Goal: Task Accomplishment & Management: Use online tool/utility

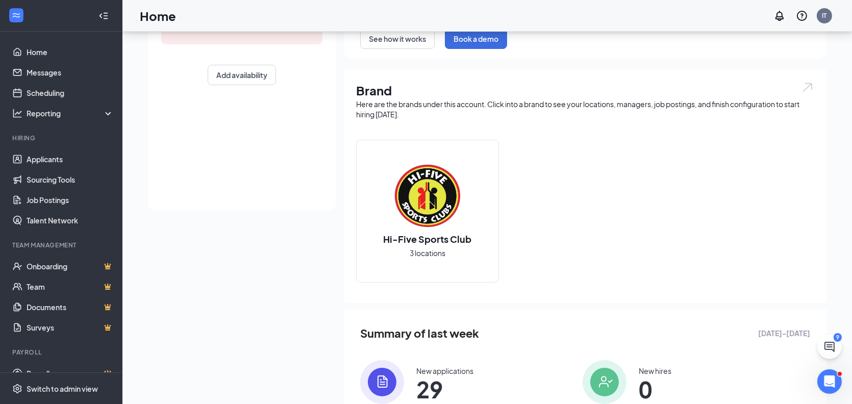
scroll to position [204, 0]
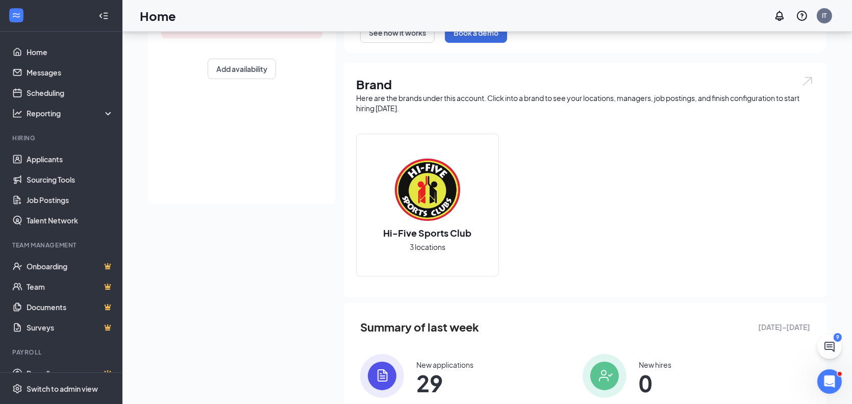
click at [434, 376] on span "29" at bounding box center [444, 383] width 57 height 18
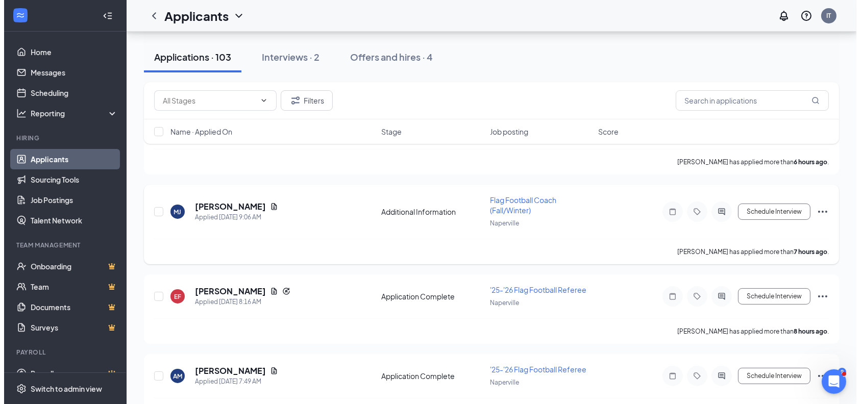
scroll to position [153, 0]
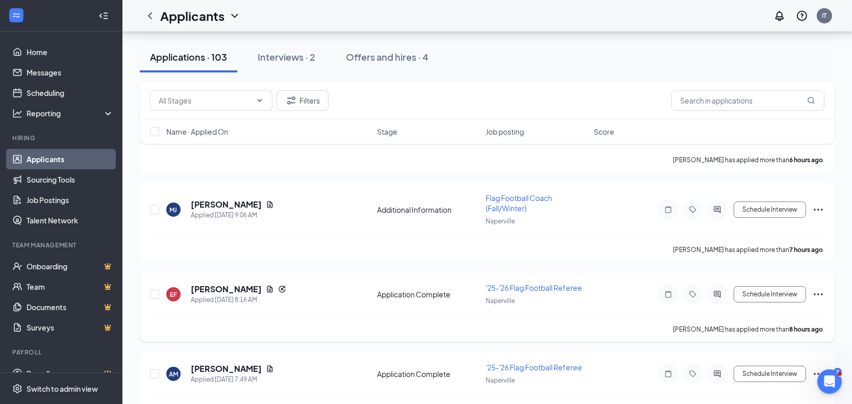
click at [234, 284] on h5 "[PERSON_NAME]" at bounding box center [226, 289] width 71 height 11
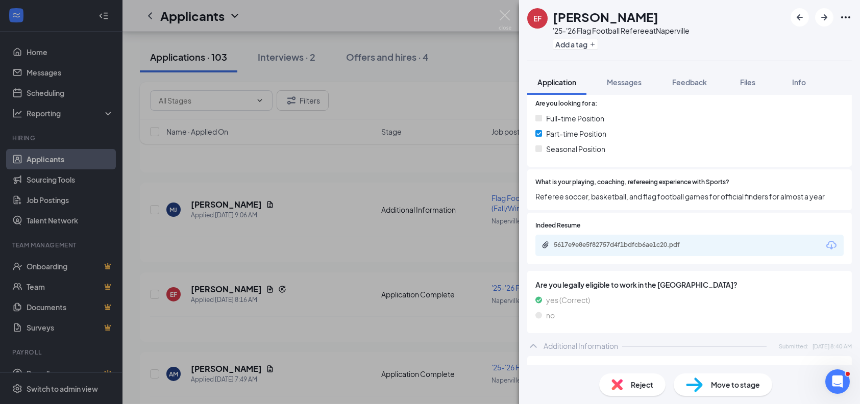
scroll to position [357, 0]
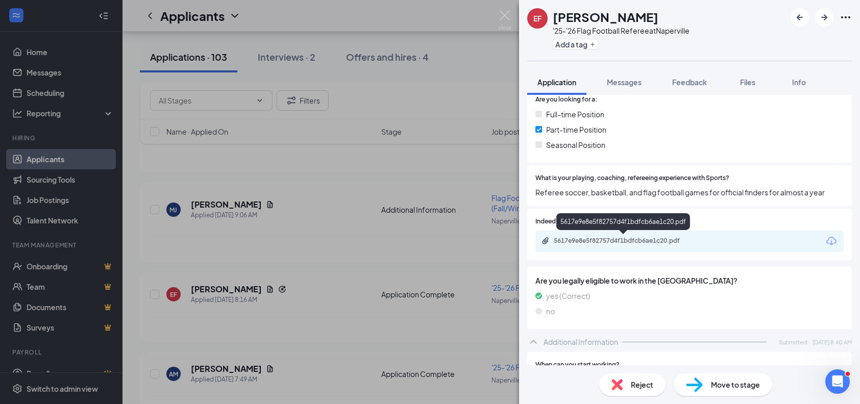
click at [594, 243] on div "5617e9e8e5f82757d4f1bdfcb6ae1c20.pdf" at bounding box center [624, 241] width 143 height 8
click at [329, 225] on div "EF [PERSON_NAME] '25-'26 Flag Football Referee at [GEOGRAPHIC_DATA] Add a tag A…" at bounding box center [430, 202] width 860 height 404
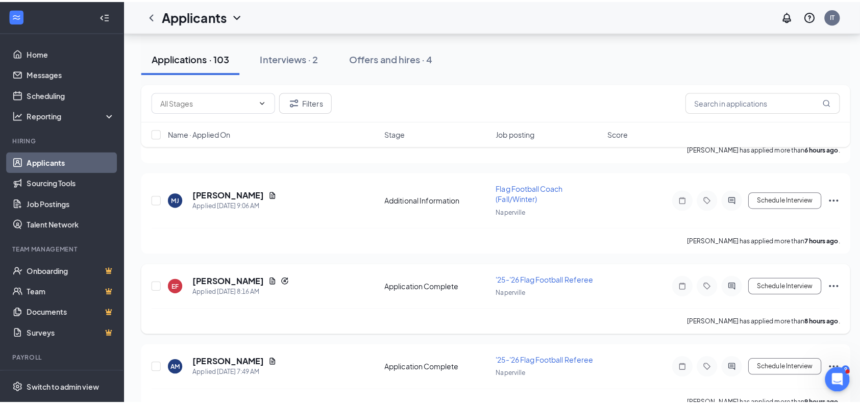
scroll to position [204, 0]
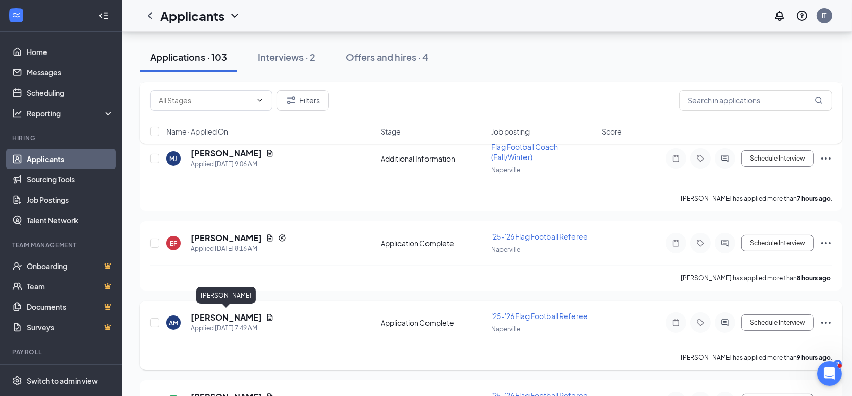
click at [210, 316] on h5 "[PERSON_NAME]" at bounding box center [226, 317] width 71 height 11
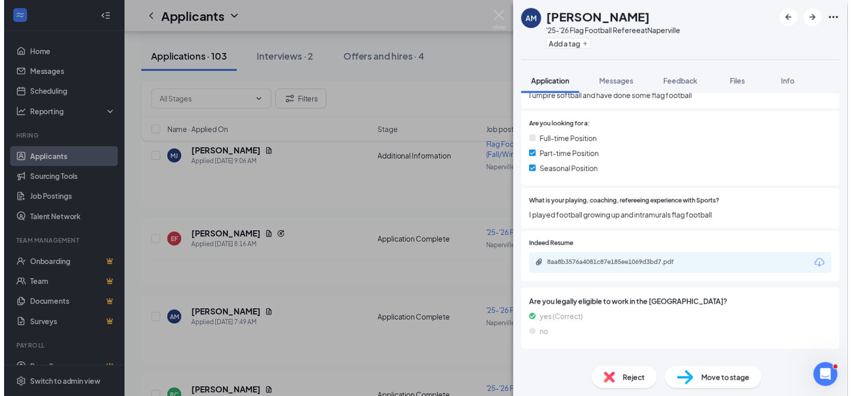
scroll to position [306, 0]
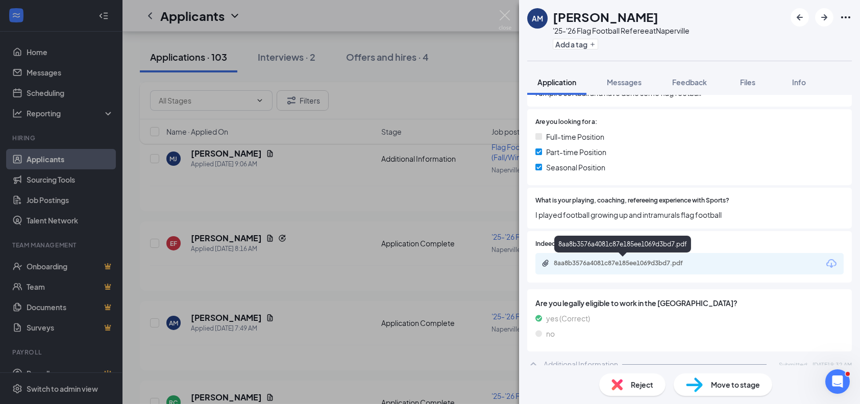
click at [615, 266] on div "8aa8b3576a4081c87e185ee1069d3bd7.pdf" at bounding box center [624, 263] width 143 height 8
click at [308, 230] on div "AM [PERSON_NAME] '25-'26 Flag Football Referee at [GEOGRAPHIC_DATA] Add a tag A…" at bounding box center [430, 202] width 860 height 404
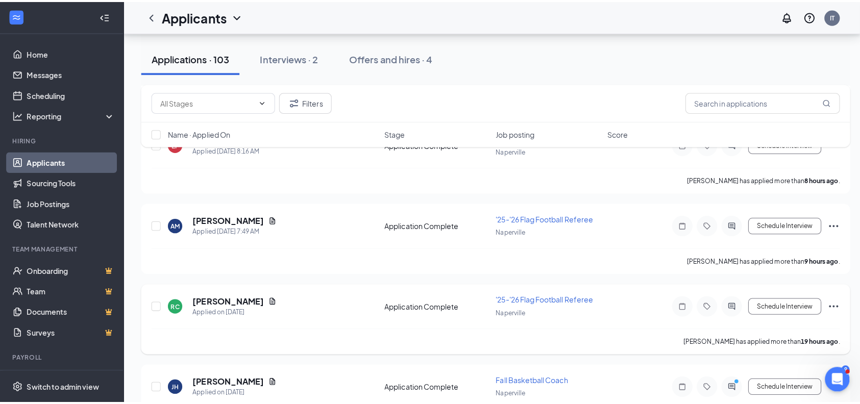
scroll to position [306, 0]
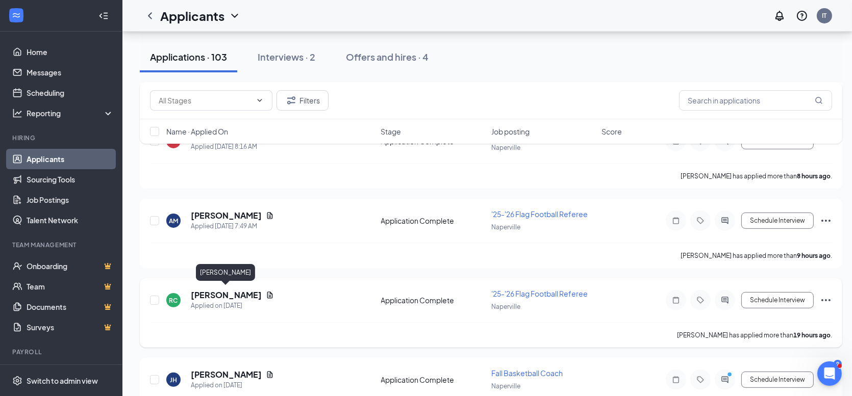
click at [230, 294] on h5 "[PERSON_NAME]" at bounding box center [226, 295] width 71 height 11
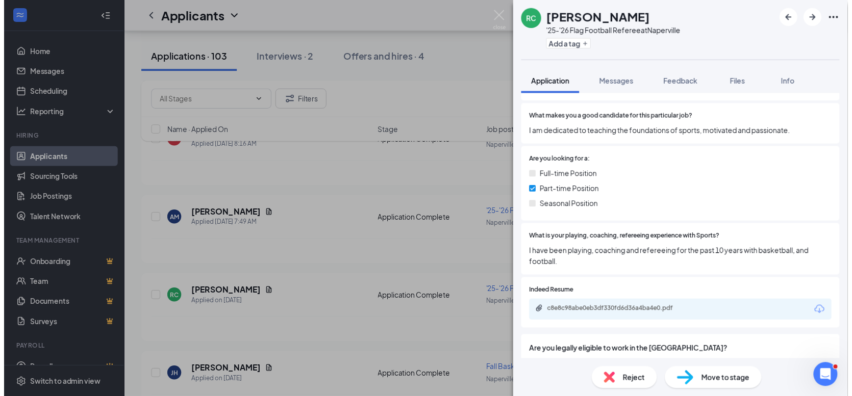
scroll to position [306, 0]
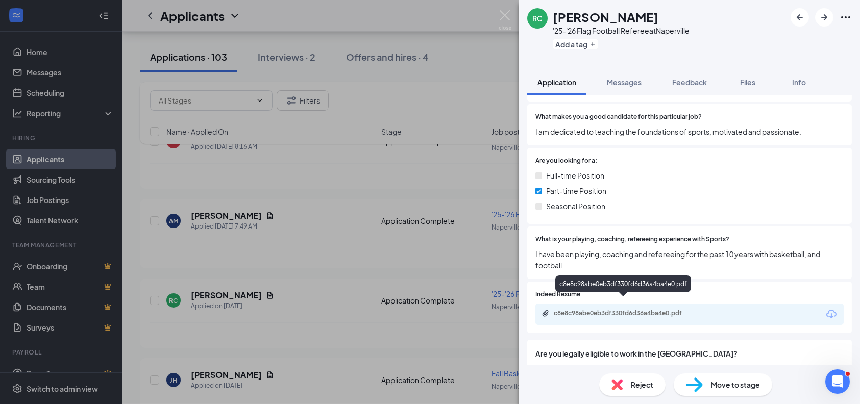
click at [627, 309] on div "c8e8c98abe0eb3df330fd6d36a4ba4e0.pdf" at bounding box center [624, 313] width 143 height 8
click at [302, 256] on div "RC [PERSON_NAME] '25-'26 Flag Football Referee at [GEOGRAPHIC_DATA] Add a tag A…" at bounding box center [430, 202] width 860 height 404
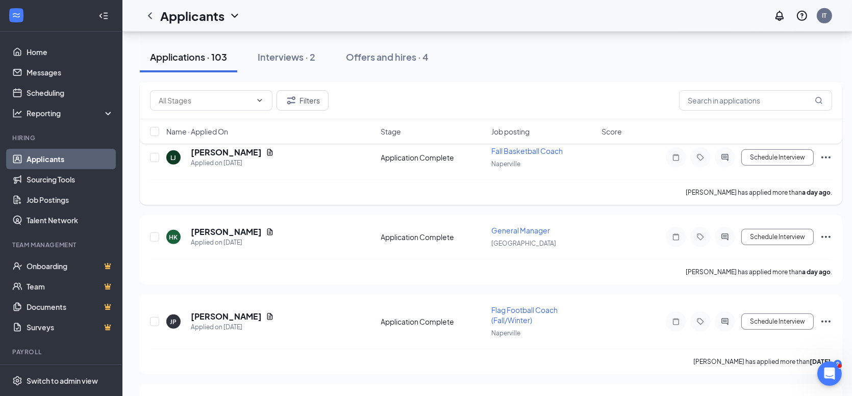
scroll to position [612, 0]
